Goal: Information Seeking & Learning: Learn about a topic

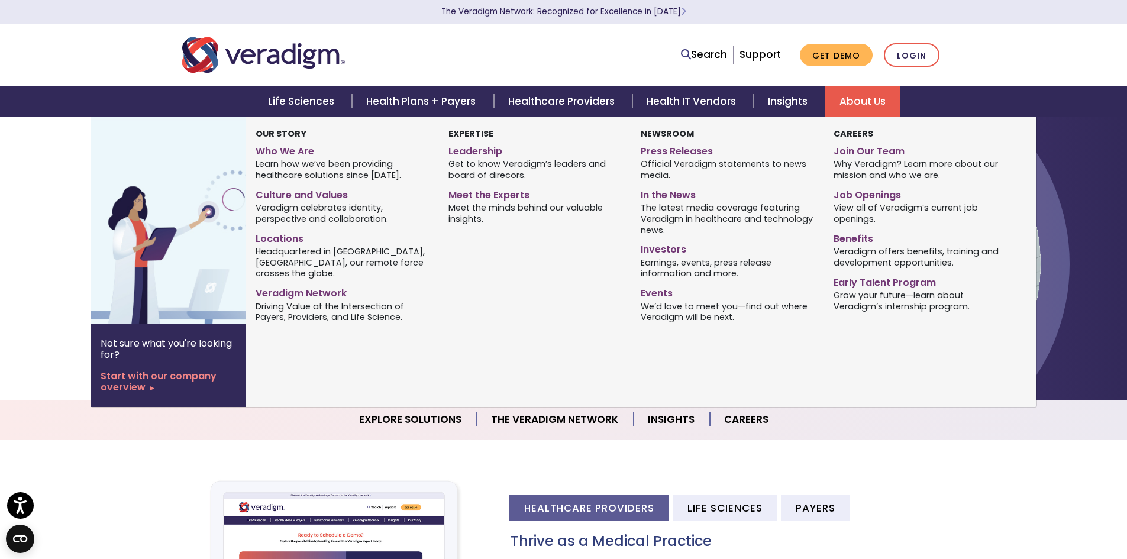
click at [868, 99] on link "About Us" at bounding box center [862, 101] width 75 height 30
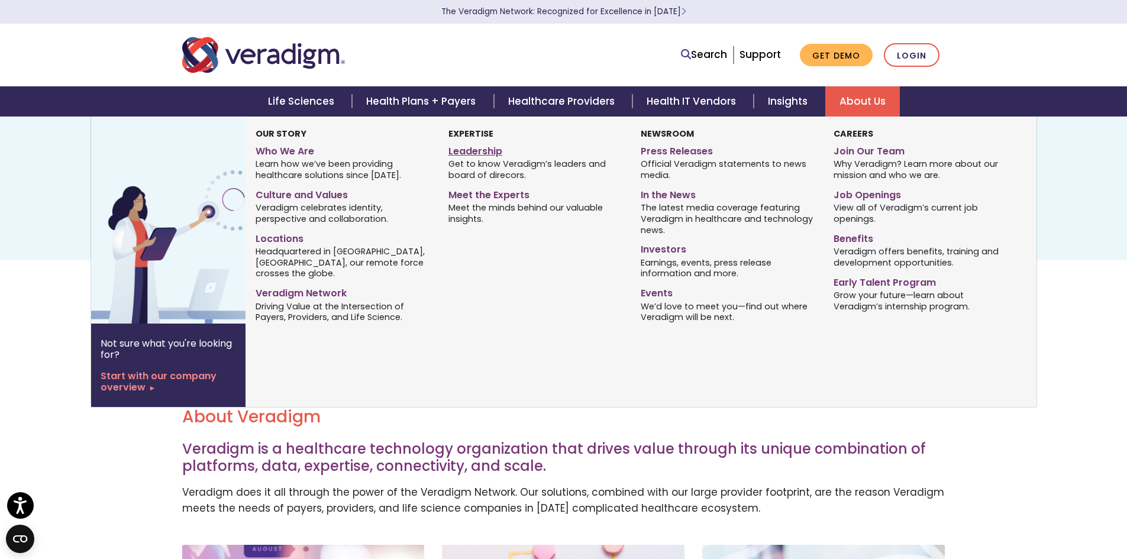
click at [474, 147] on link "Leadership" at bounding box center [535, 149] width 175 height 17
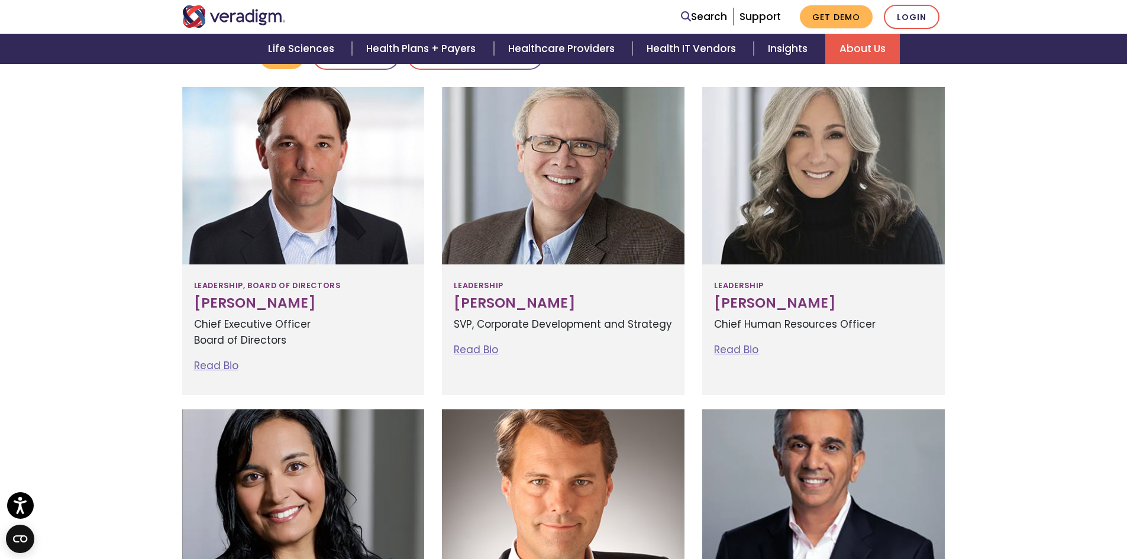
scroll to position [316, 0]
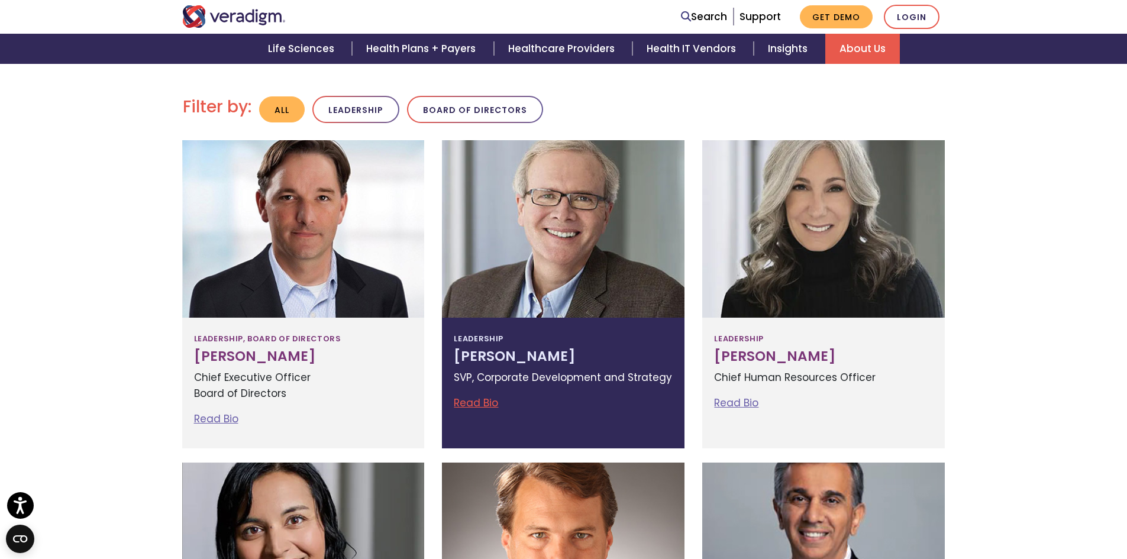
click at [473, 400] on link "Read Bio" at bounding box center [476, 403] width 44 height 14
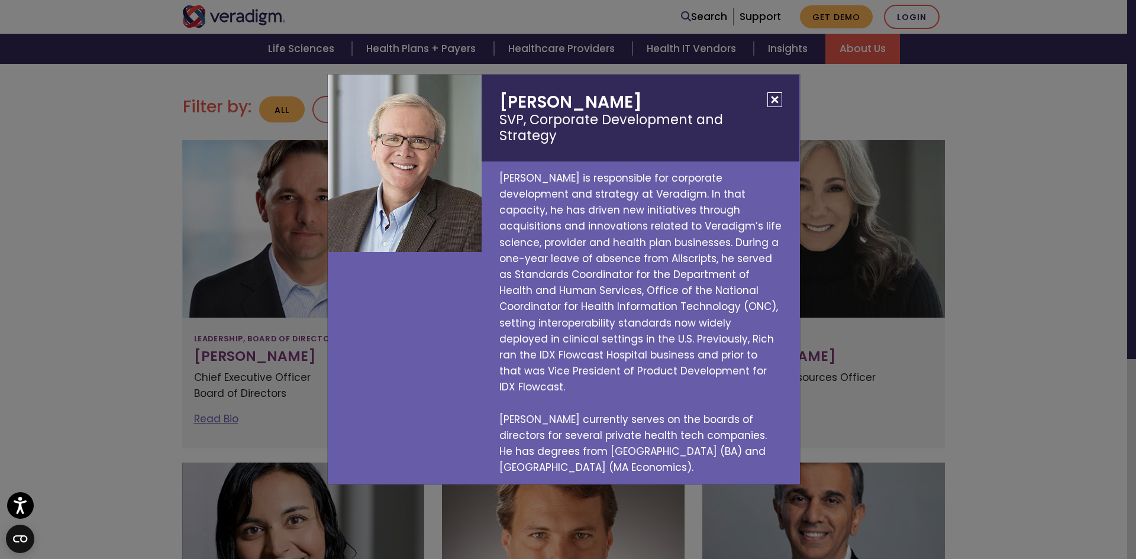
click at [120, 273] on div "Richard Elmore SVP, Corporate Development and Strategy Rich Elmore is responsib…" at bounding box center [568, 279] width 1136 height 559
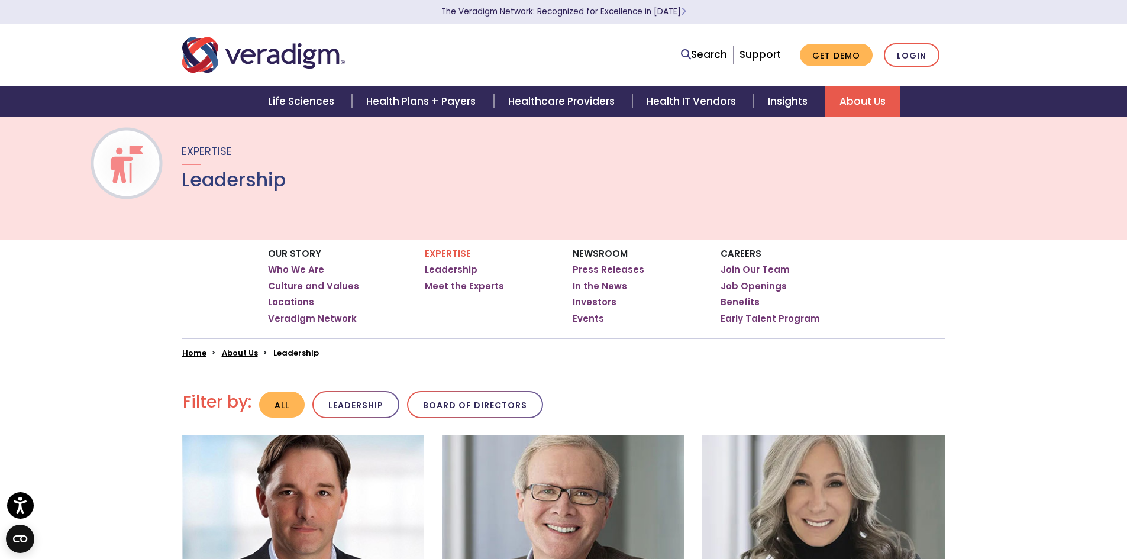
scroll to position [20, 0]
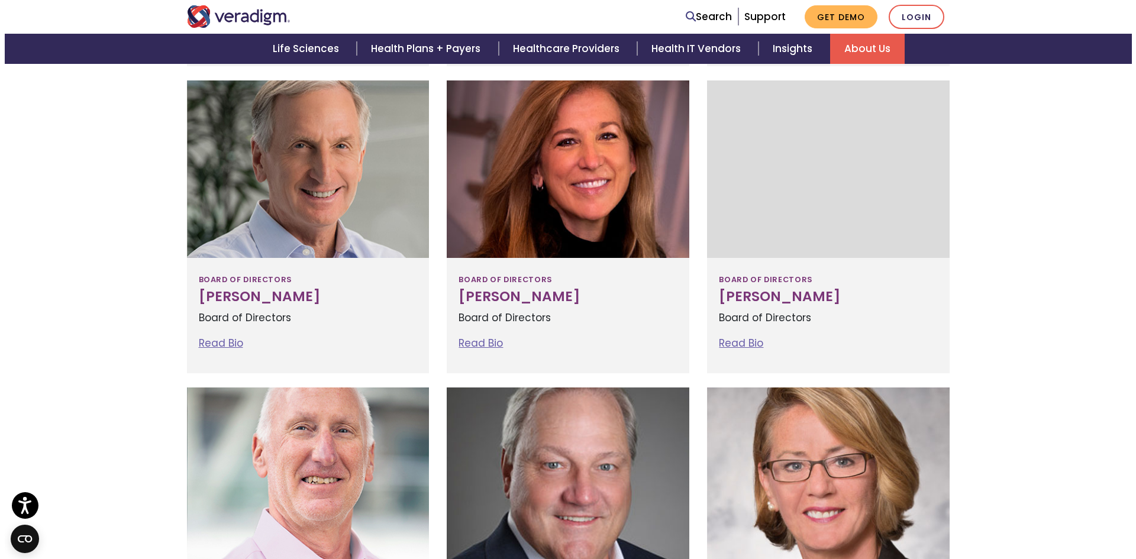
scroll to position [1006, 0]
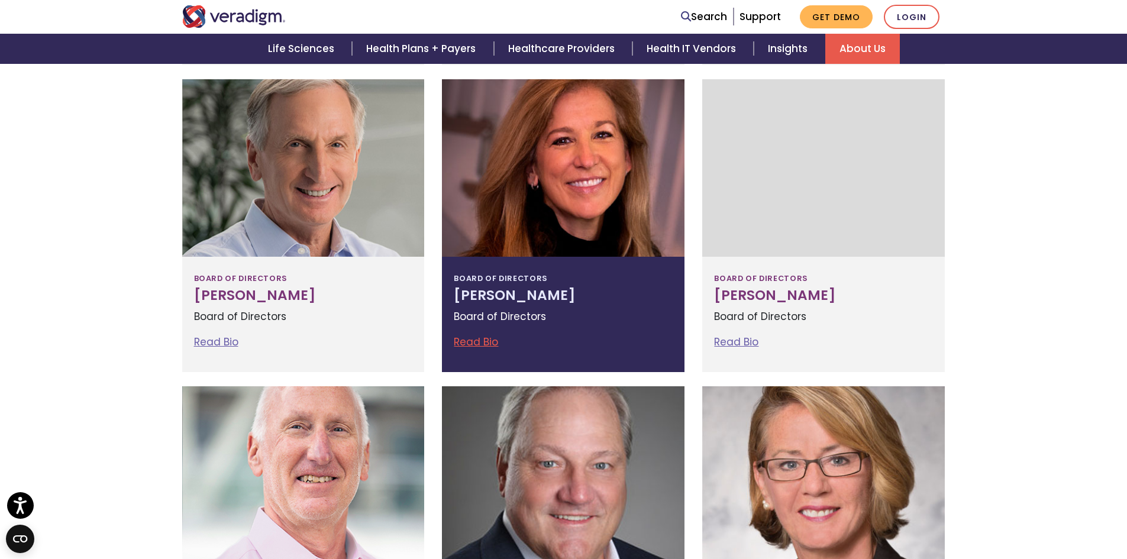
click at [476, 338] on link "Read Bio" at bounding box center [476, 342] width 44 height 14
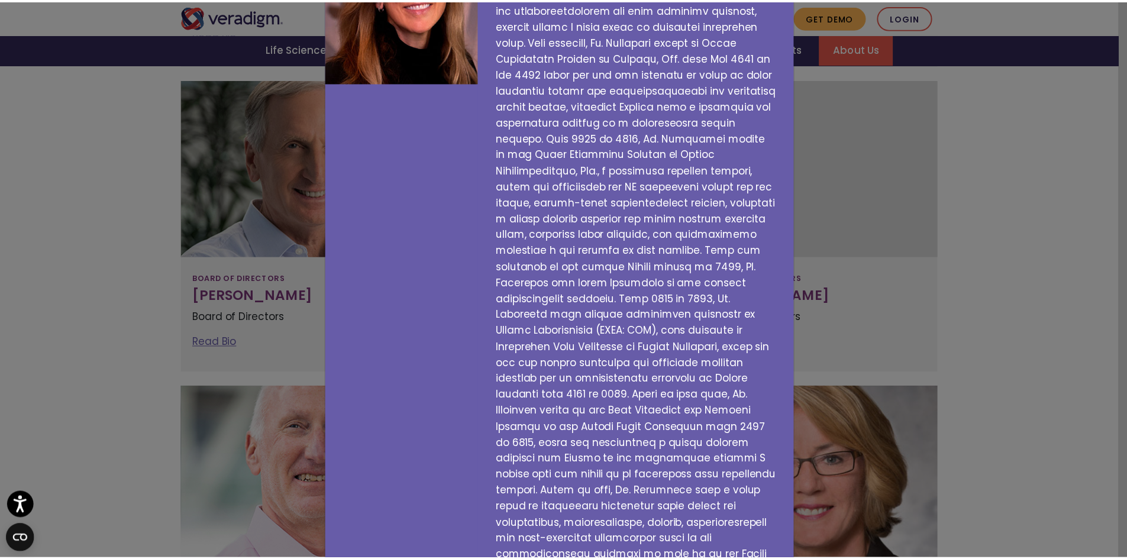
scroll to position [0, 0]
